Goal: Task Accomplishment & Management: Manage account settings

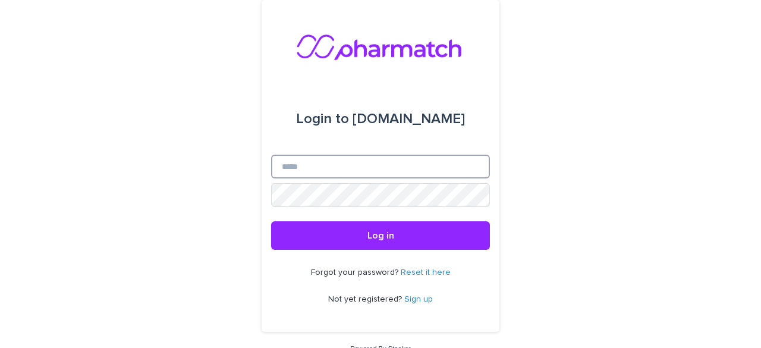
click at [351, 169] on input "Email" at bounding box center [380, 167] width 219 height 24
type input "**********"
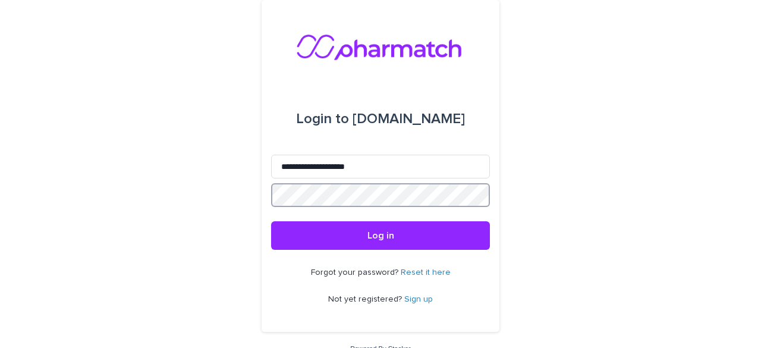
click at [271, 221] on button "Log in" at bounding box center [380, 235] width 219 height 29
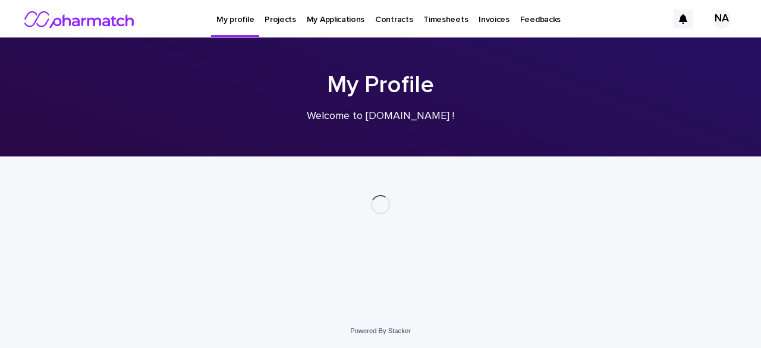
click at [284, 23] on p "Projects" at bounding box center [281, 12] width 32 height 25
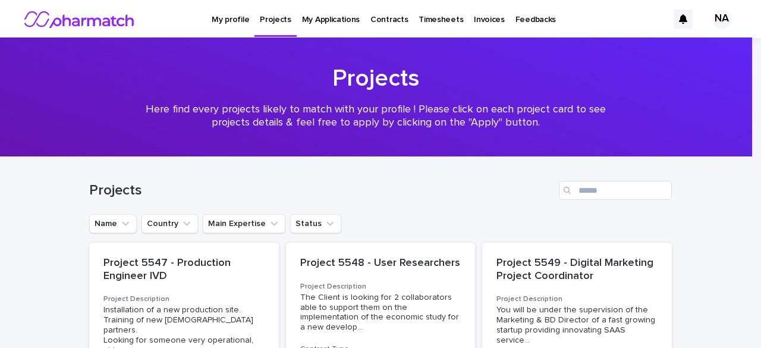
click at [310, 28] on link "My Applications" at bounding box center [331, 18] width 68 height 37
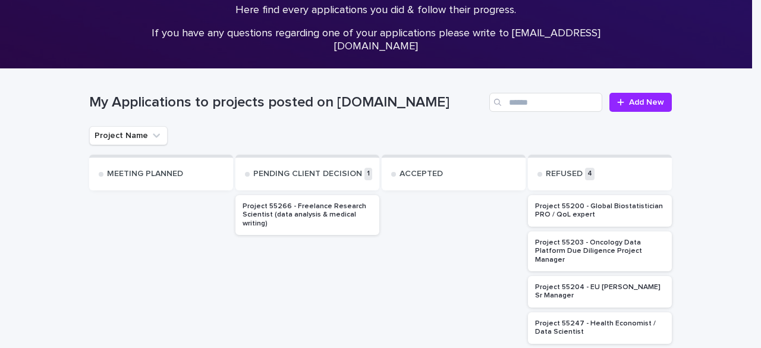
scroll to position [119, 0]
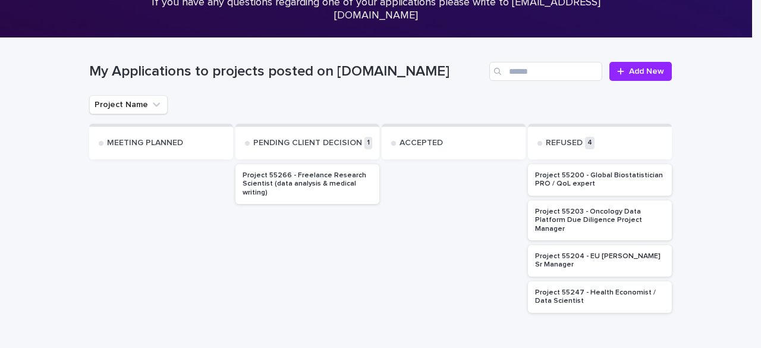
click at [288, 183] on p "Project 55266 - Freelance Research Scientist (data analysis & medical writing)" at bounding box center [308, 184] width 130 height 26
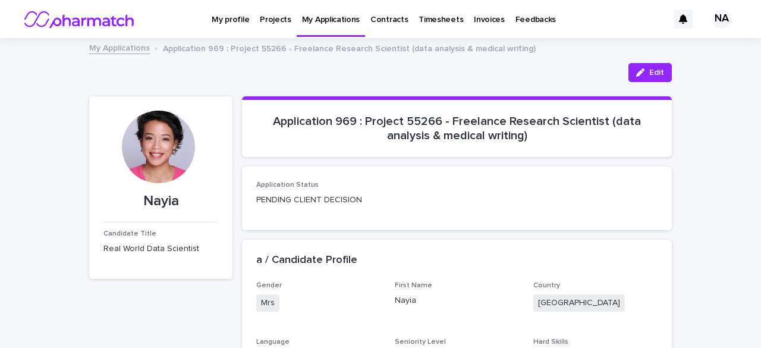
click at [247, 27] on link "My profile" at bounding box center [230, 18] width 48 height 37
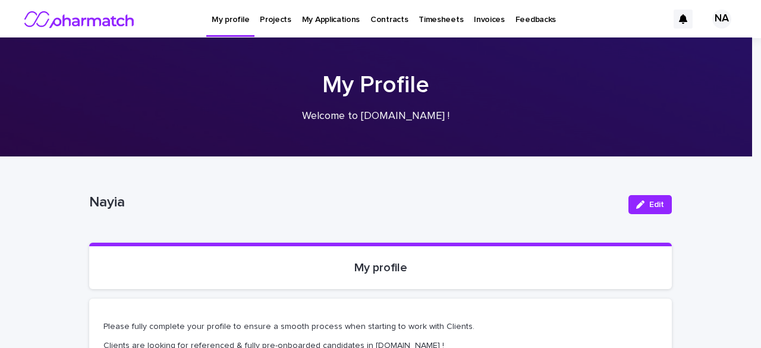
click at [337, 16] on p "My Applications" at bounding box center [331, 12] width 58 height 25
